Goal: Communication & Community: Answer question/provide support

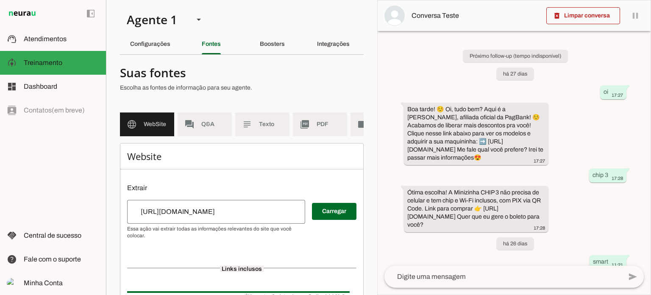
click at [45, 25] on md-item "left_panel_open left_panel_close" at bounding box center [53, 13] width 106 height 27
click at [51, 33] on md-item "support_agent Atendimentos Atendimentos" at bounding box center [53, 39] width 106 height 24
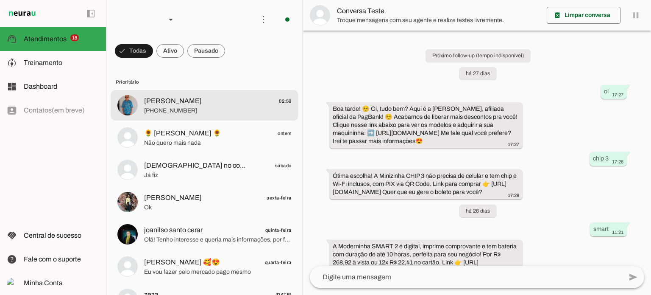
click at [244, 109] on span "[PHONE_NUMBER]" at bounding box center [218, 110] width 148 height 8
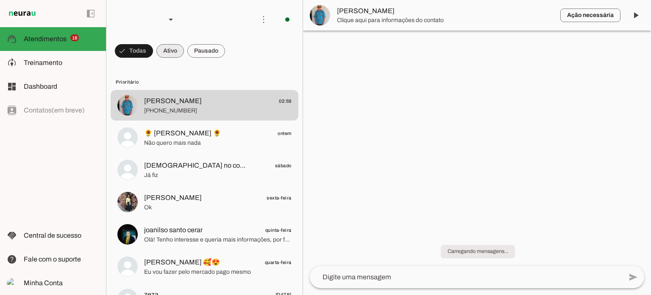
click at [171, 58] on span at bounding box center [171, 51] width 28 height 20
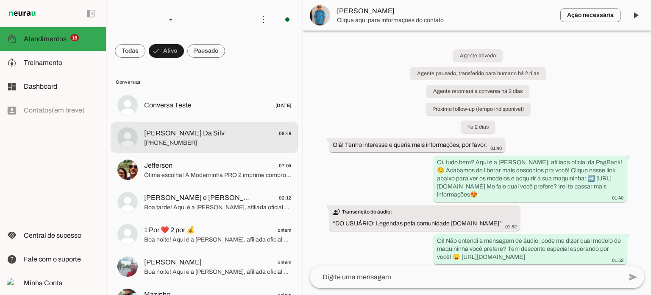
click at [223, 135] on span "[PERSON_NAME] Da Silv" at bounding box center [184, 133] width 81 height 10
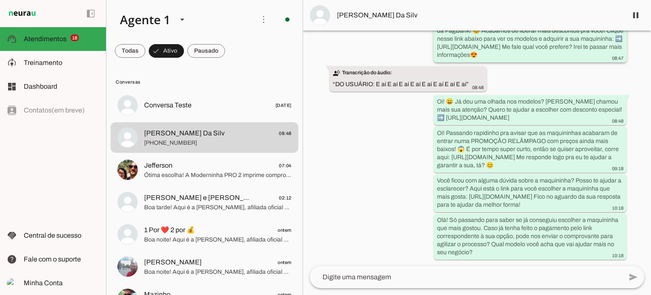
scroll to position [155, 0]
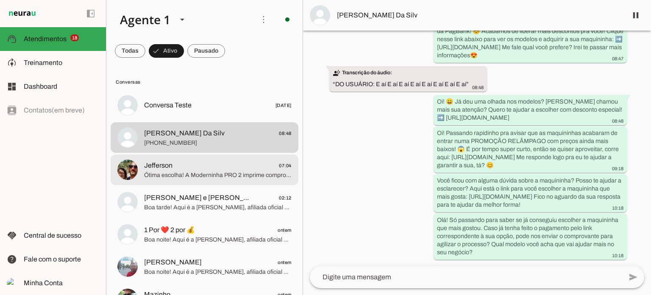
click at [208, 175] on span "Ótima escolha! A Moderninha PRO 2 imprime comprovante e tem bateria que dura at…" at bounding box center [218, 175] width 148 height 8
